Goal: Information Seeking & Learning: Find specific fact

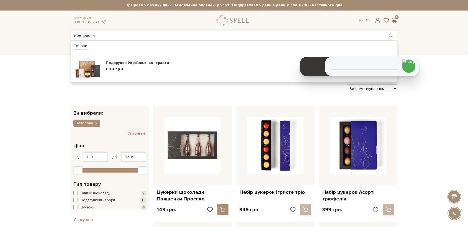
type input "контрасти"
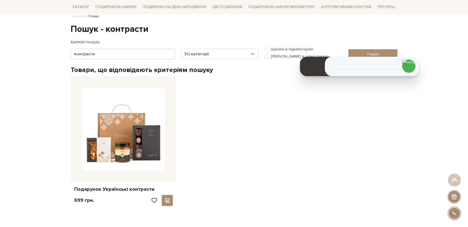
scroll to position [62, 0]
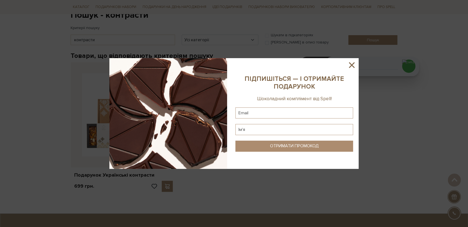
click at [353, 64] on icon at bounding box center [352, 65] width 6 height 6
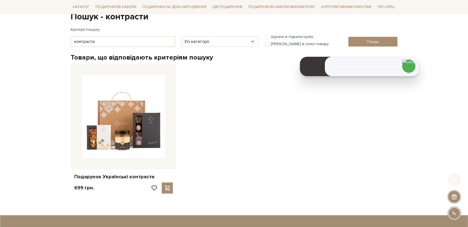
scroll to position [60, 0]
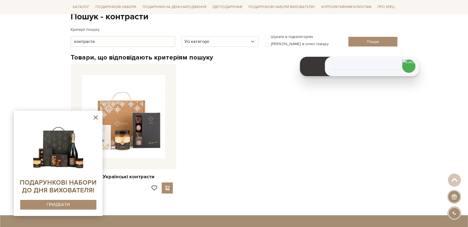
click at [94, 115] on icon at bounding box center [95, 117] width 7 height 7
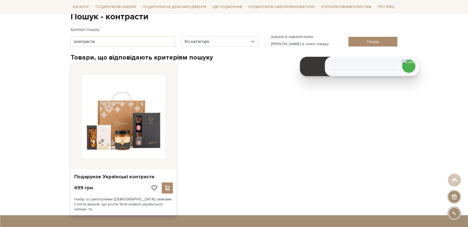
scroll to position [0, 0]
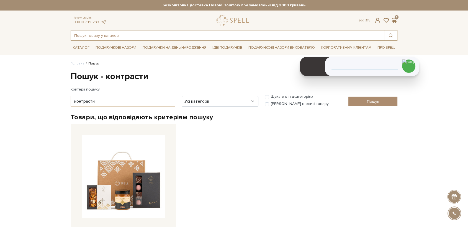
click at [116, 36] on input "text" at bounding box center [228, 35] width 314 height 10
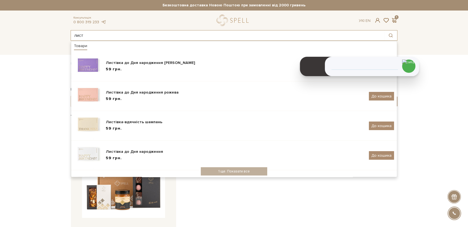
type input "лист"
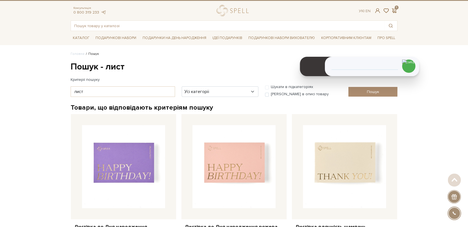
scroll to position [3, 0]
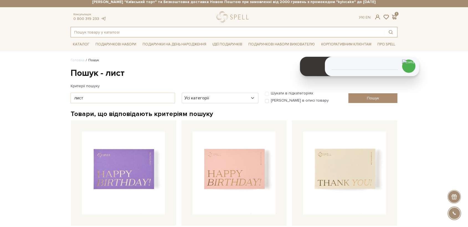
click at [104, 32] on input "text" at bounding box center [228, 32] width 314 height 10
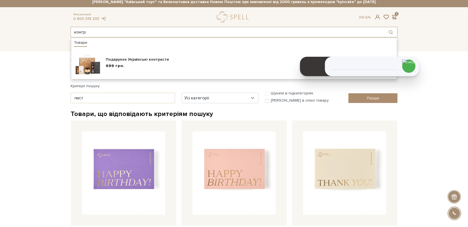
type input "контр"
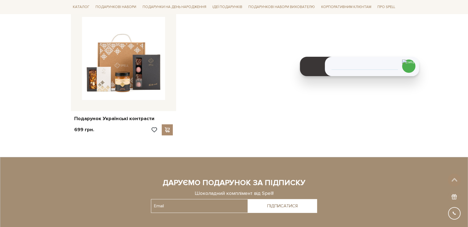
scroll to position [119, 0]
